Goal: Find specific page/section: Find specific page/section

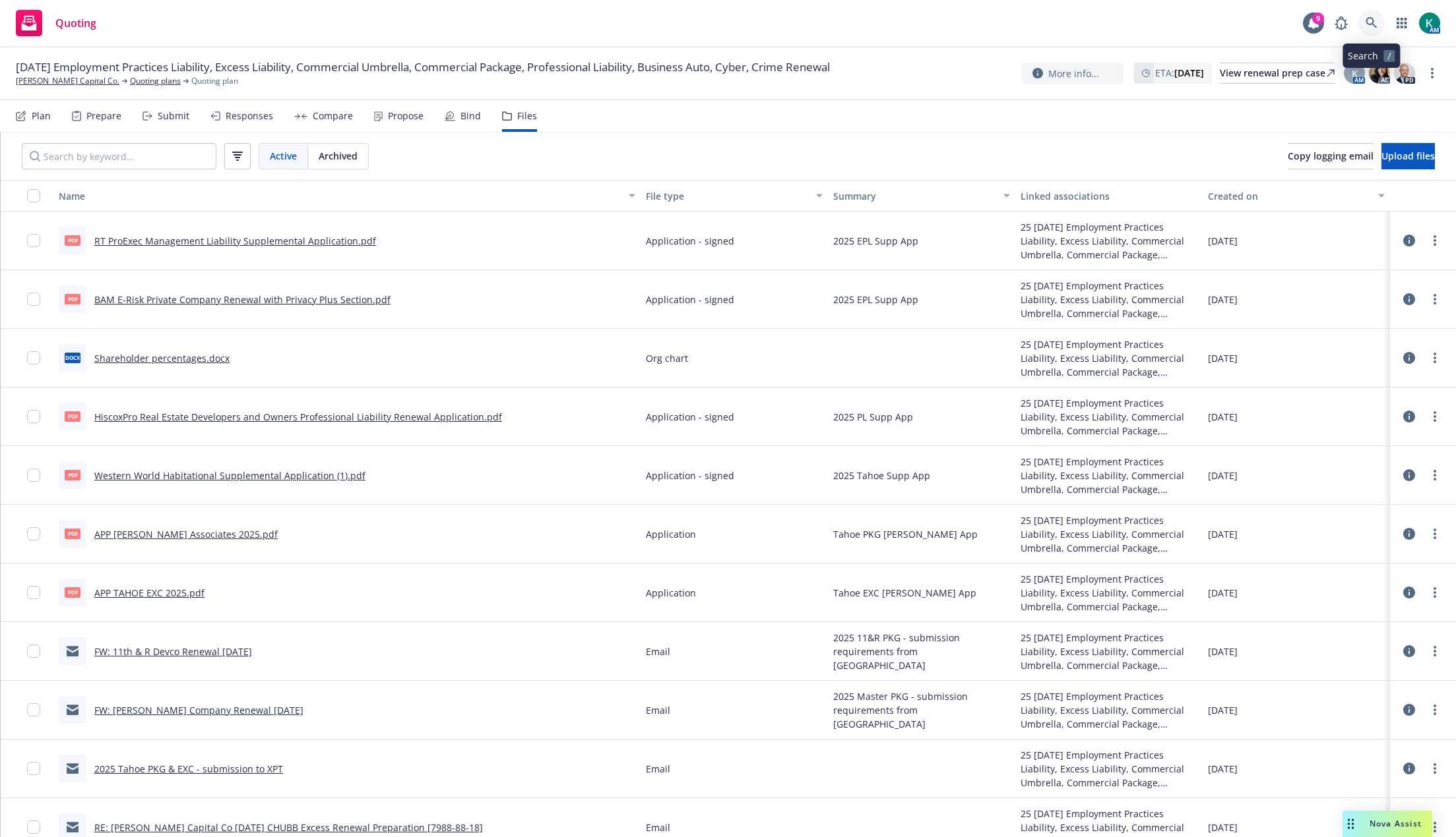
click at [1370, 25] on icon at bounding box center [1371, 23] width 12 height 12
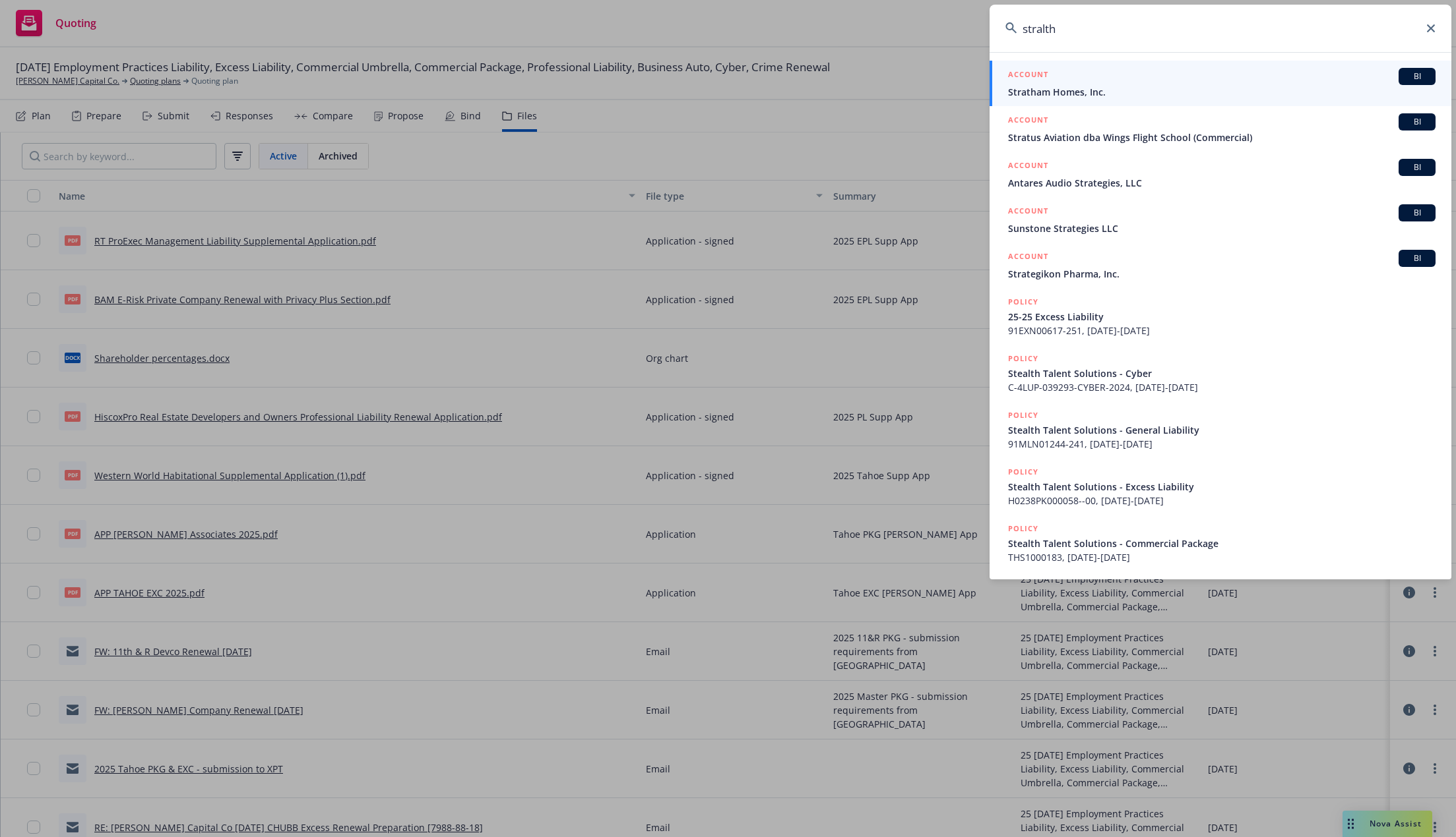
click at [1040, 33] on input "stralth" at bounding box center [1221, 28] width 462 height 47
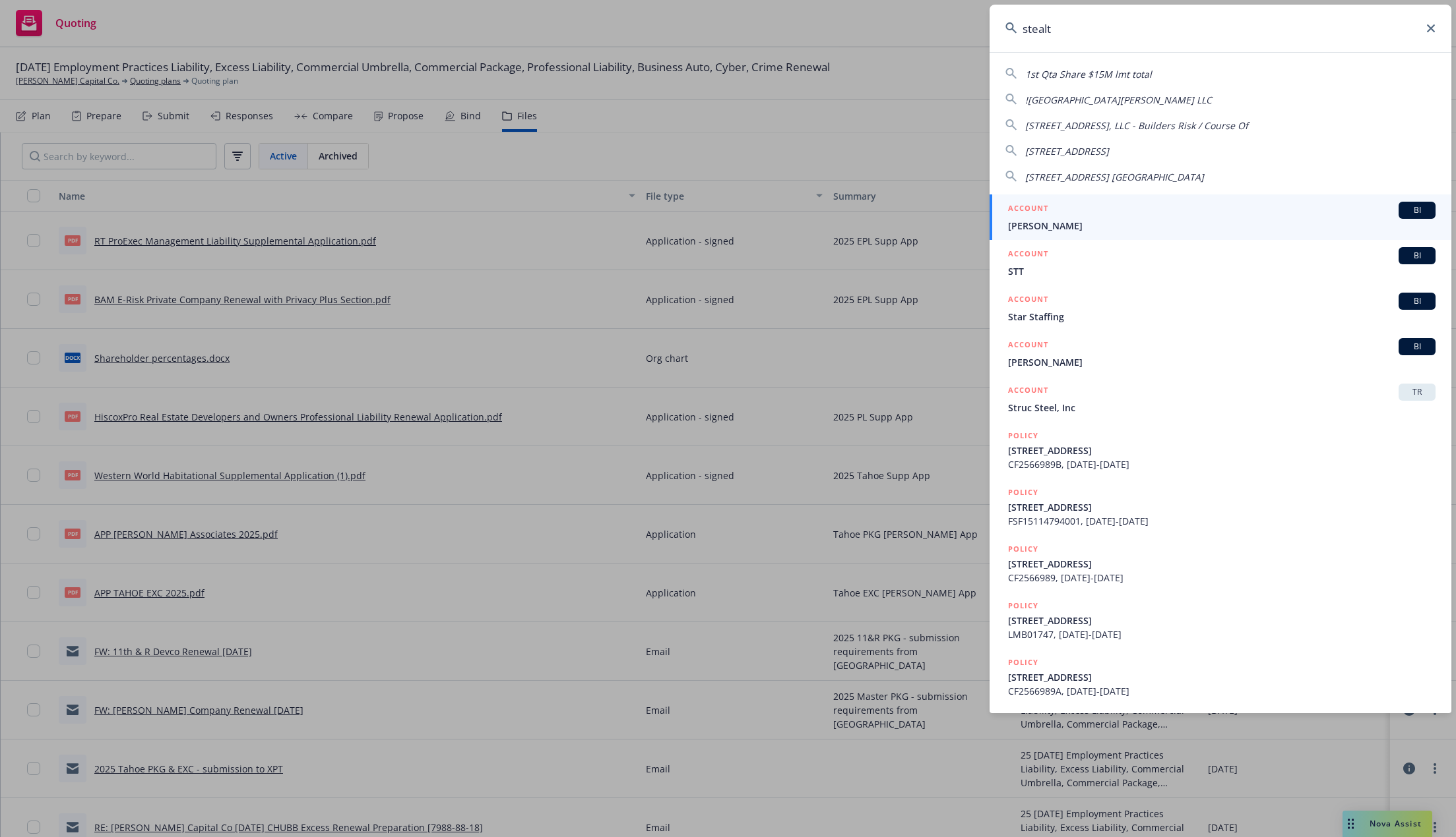
type input "stealth"
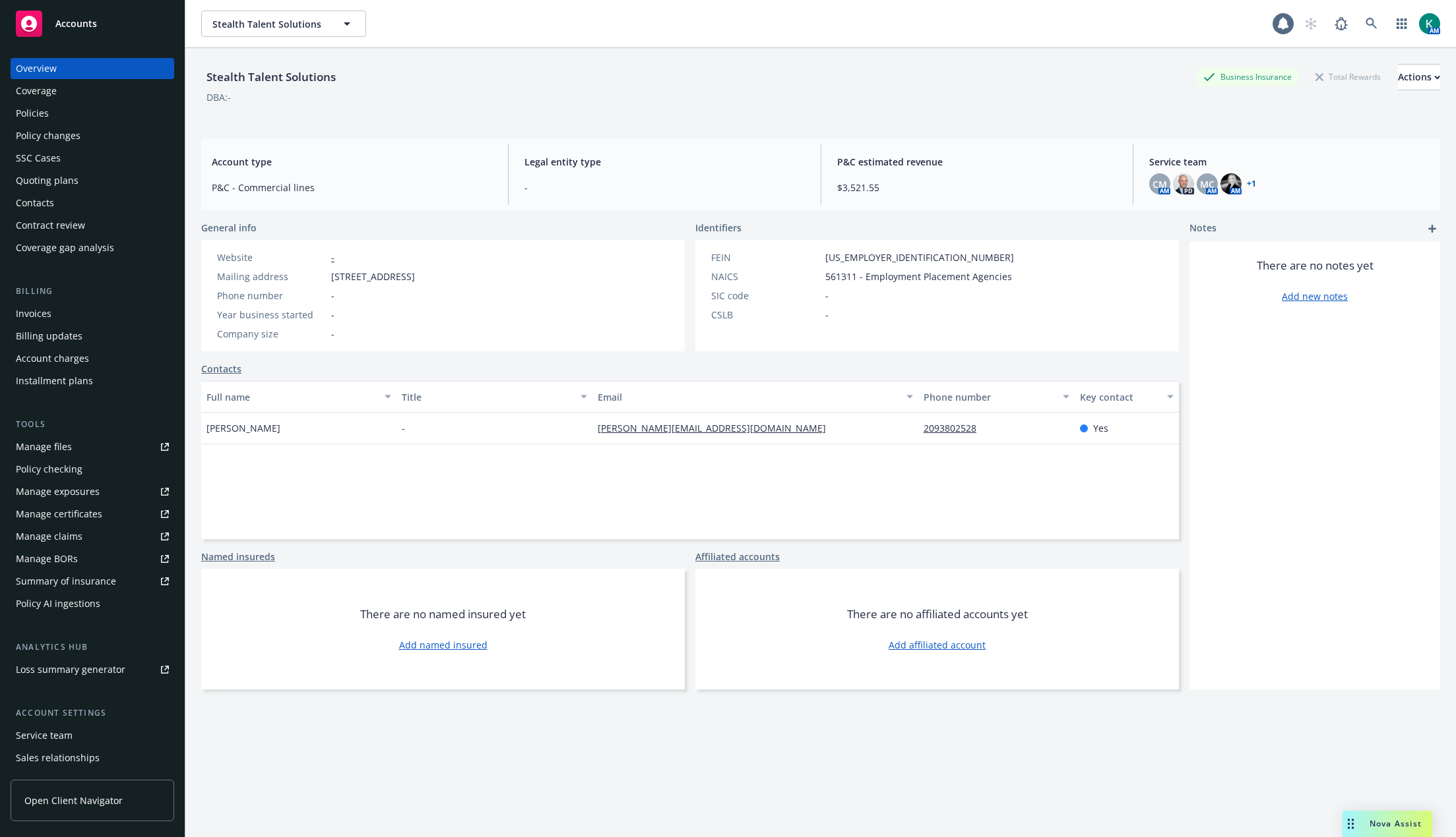
click at [26, 119] on div "Policies" at bounding box center [32, 113] width 33 height 21
